Goal: Task Accomplishment & Management: Complete application form

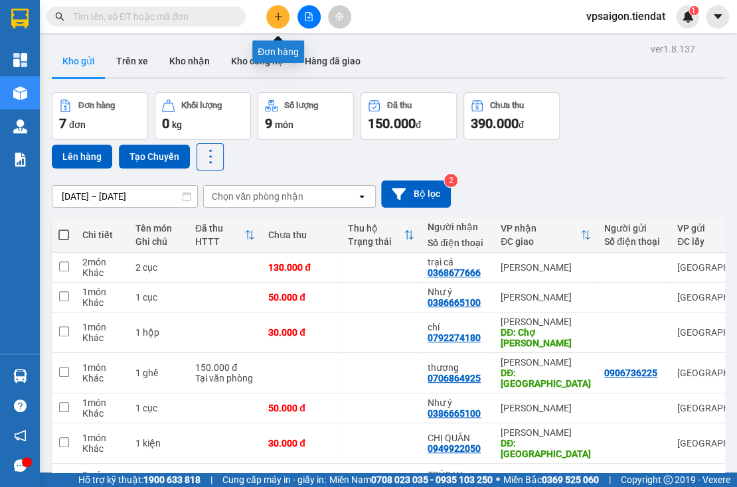
click at [281, 17] on icon "plus" at bounding box center [277, 16] width 9 height 9
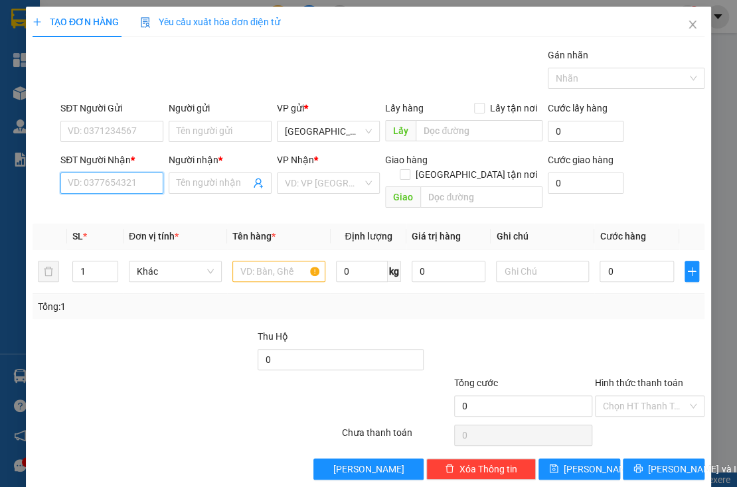
click at [138, 184] on input "SĐT Người Nhận *" at bounding box center [111, 183] width 103 height 21
type input "0349564563"
click at [197, 181] on input "Người nhận *" at bounding box center [214, 183] width 74 height 15
